Goal: Task Accomplishment & Management: Manage account settings

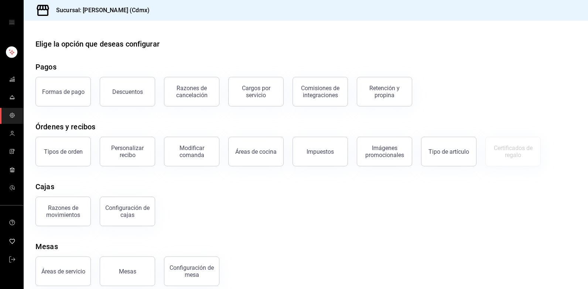
scroll to position [9, 0]
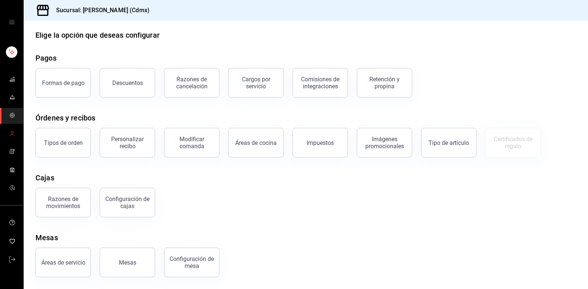
click at [17, 136] on link "mailbox folders" at bounding box center [11, 134] width 23 height 16
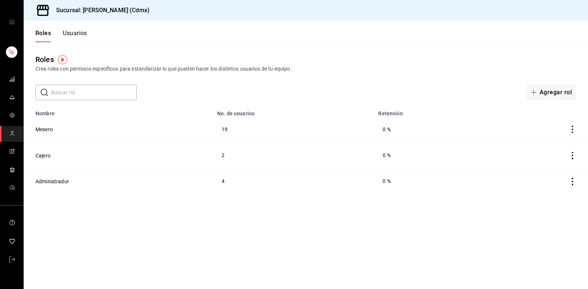
click at [69, 32] on button "Usuarios" at bounding box center [75, 36] width 24 height 13
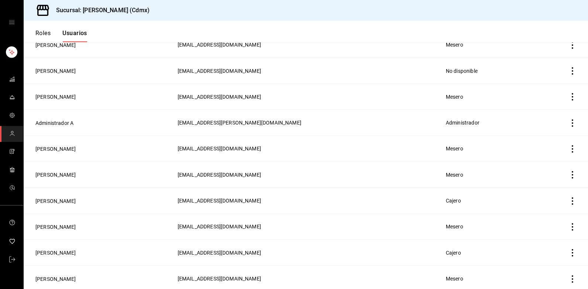
scroll to position [148, 0]
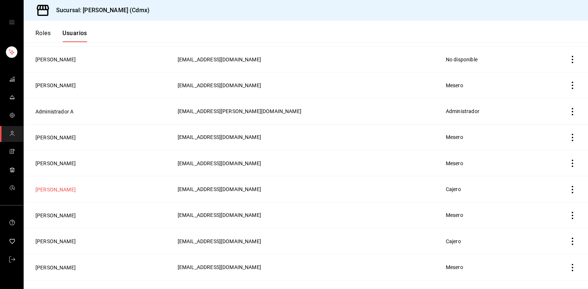
click at [42, 187] on button "[PERSON_NAME]" at bounding box center [55, 189] width 40 height 7
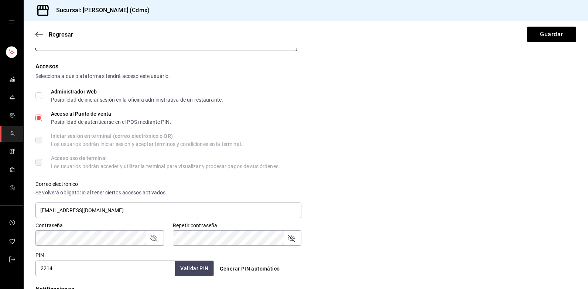
scroll to position [148, 0]
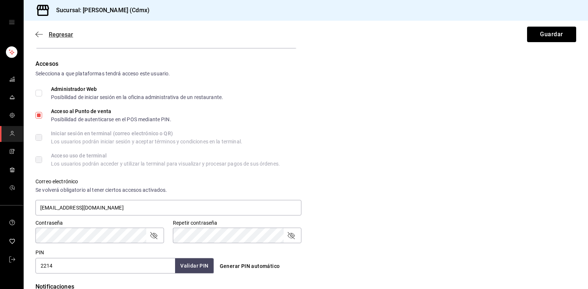
click at [41, 34] on icon "button" at bounding box center [38, 34] width 7 height 7
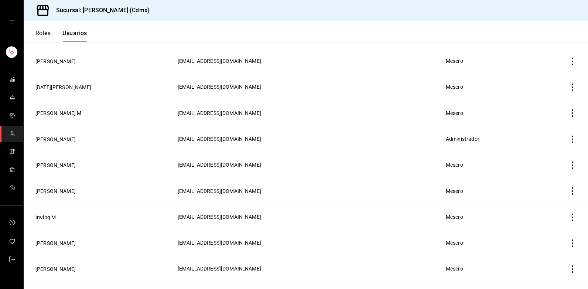
scroll to position [519, 0]
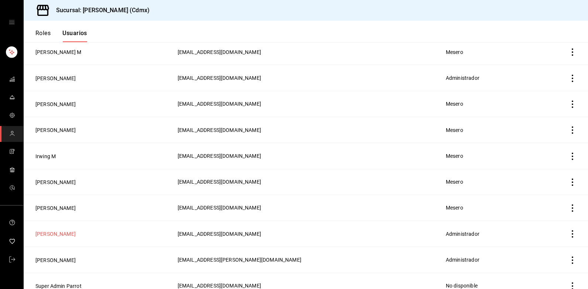
click at [50, 230] on button "[PERSON_NAME]" at bounding box center [55, 233] width 40 height 7
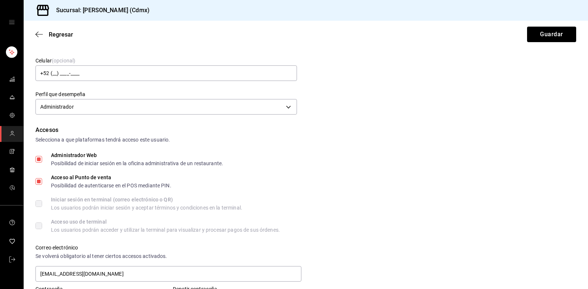
scroll to position [185, 0]
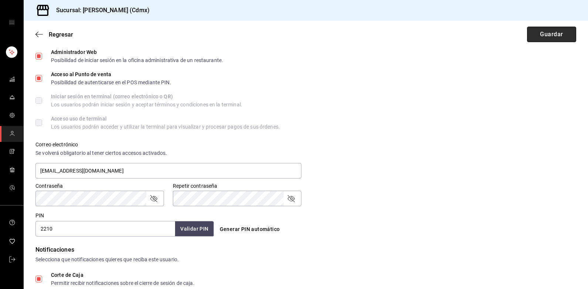
click at [543, 31] on button "Guardar" at bounding box center [551, 35] width 49 height 16
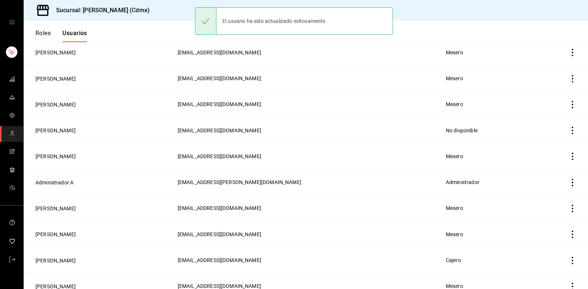
scroll to position [148, 0]
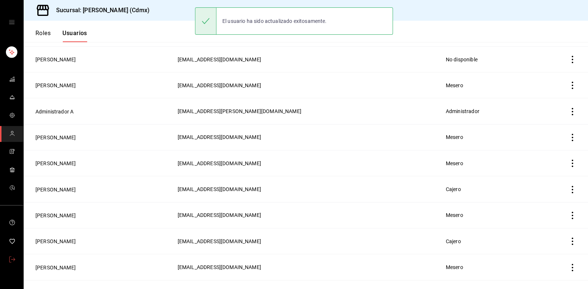
click at [14, 262] on span "mailbox folders" at bounding box center [12, 260] width 6 height 10
